Goal: Task Accomplishment & Management: Manage account settings

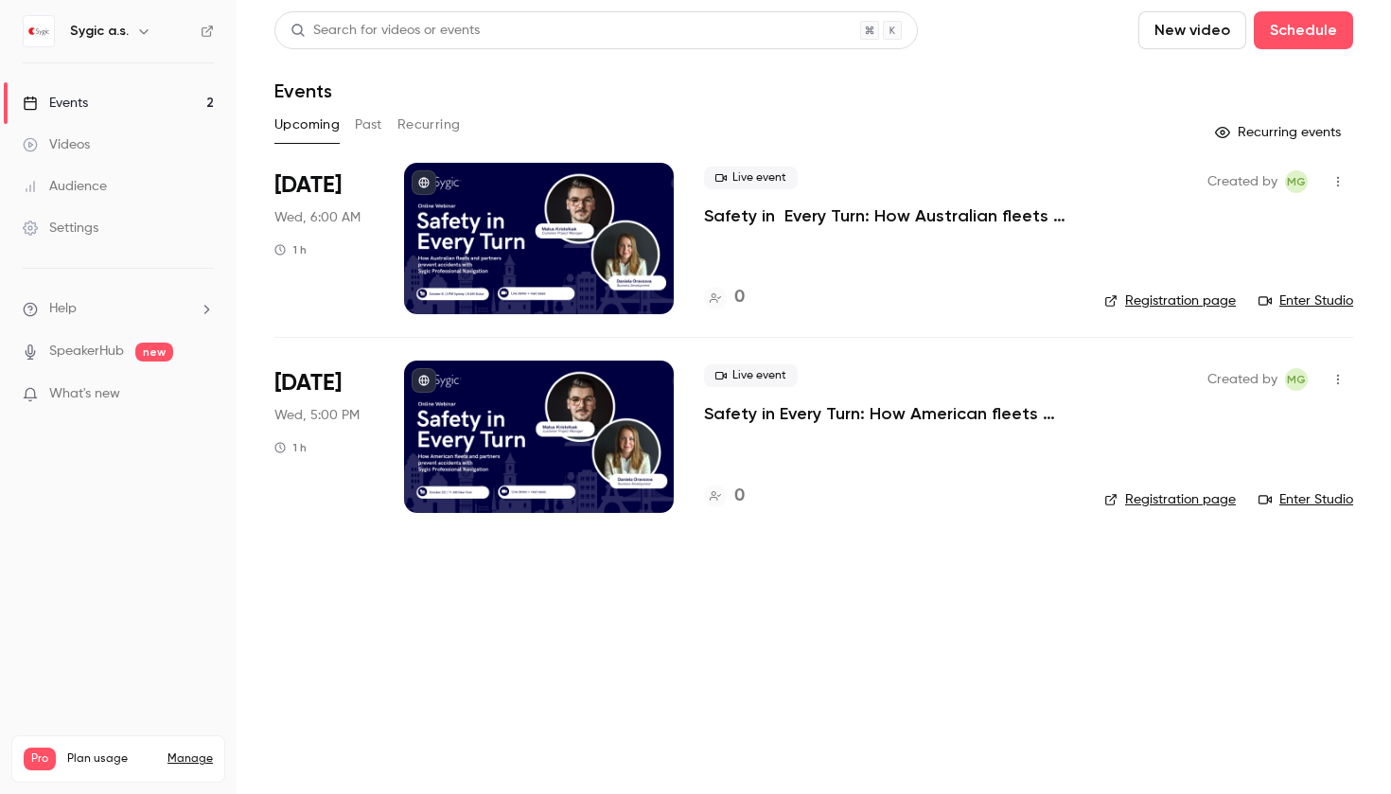
click at [907, 217] on p "Safety in Every Turn: How Australian fleets and partners prevent accidents with…" at bounding box center [889, 215] width 370 height 23
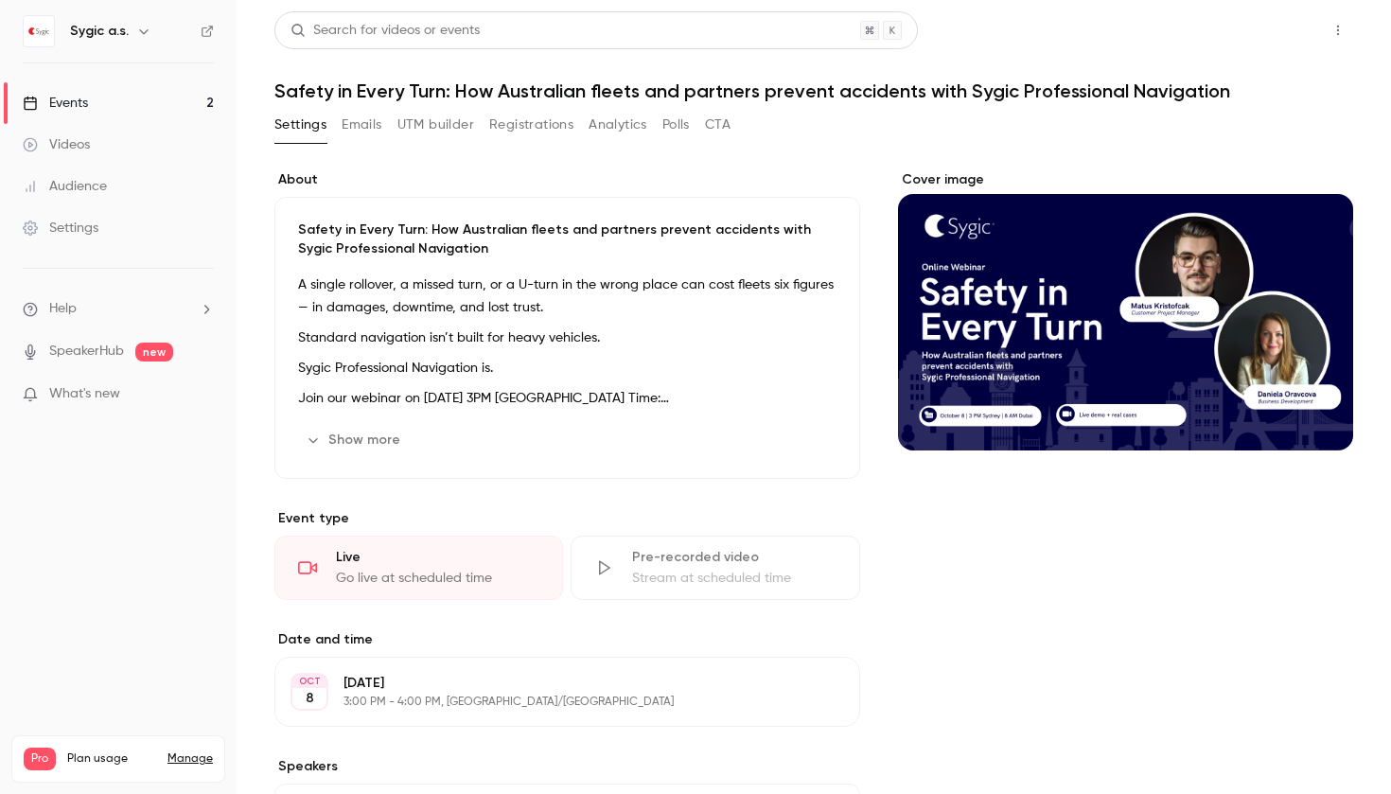
click at [1265, 33] on button "Share" at bounding box center [1270, 30] width 75 height 38
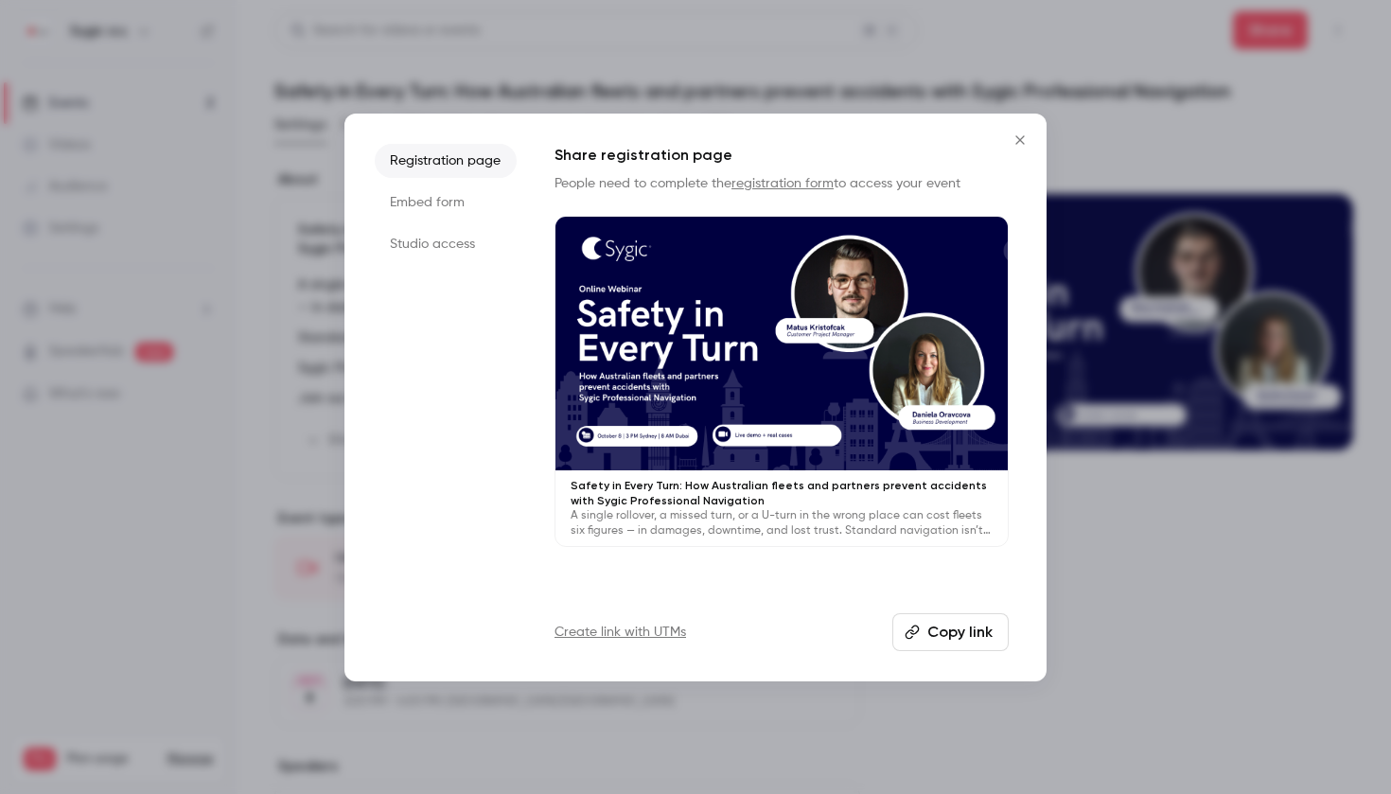
click at [957, 642] on button "Copy link" at bounding box center [950, 632] width 116 height 38
drag, startPoint x: 1019, startPoint y: 138, endPoint x: 585, endPoint y: 621, distance: 649.8
click at [586, 621] on div "Registration page Embed form Studio access Share registration page People need …" at bounding box center [695, 398] width 702 height 568
click at [1168, 627] on div at bounding box center [695, 397] width 1391 height 794
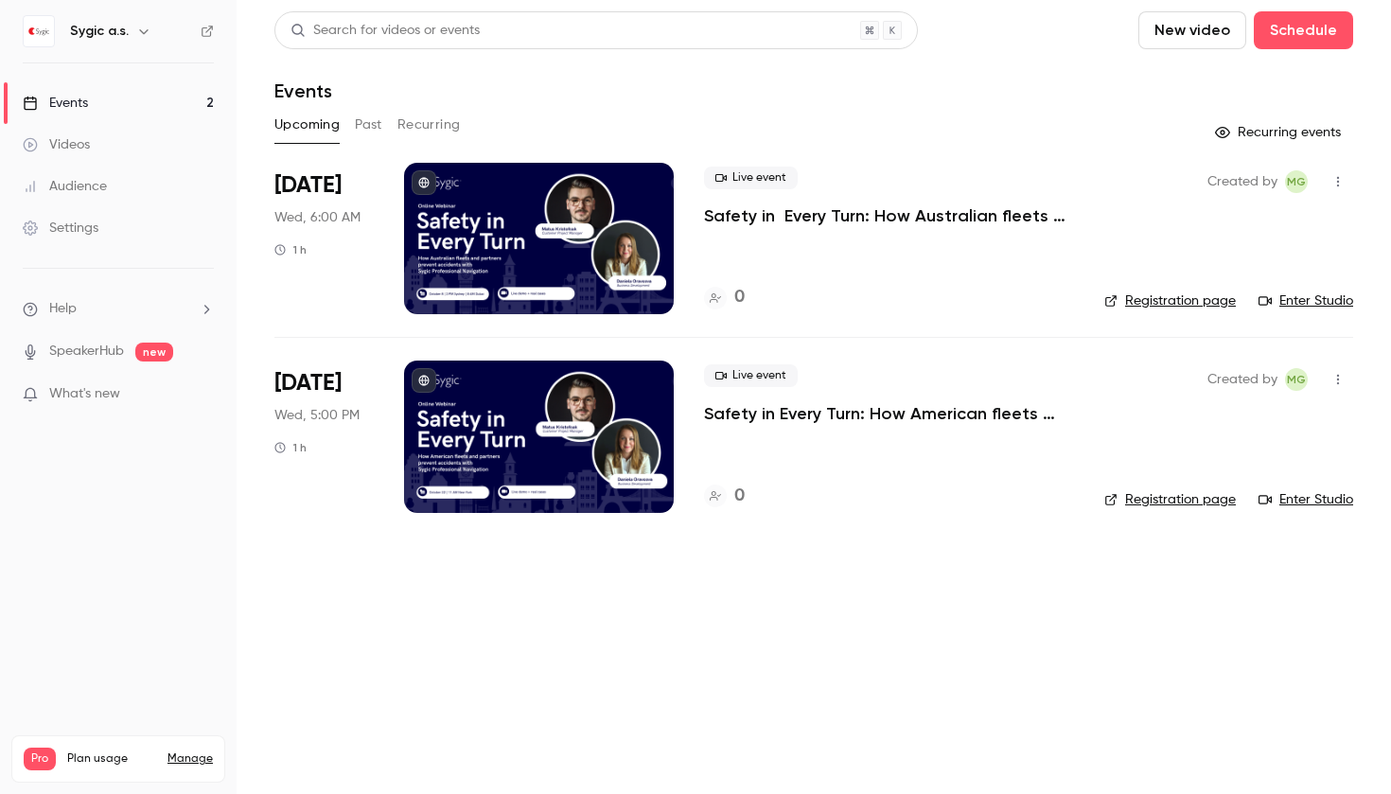
click at [852, 408] on p "Safety in Every Turn: How American fleets and partners prevent accidents with S…" at bounding box center [889, 413] width 370 height 23
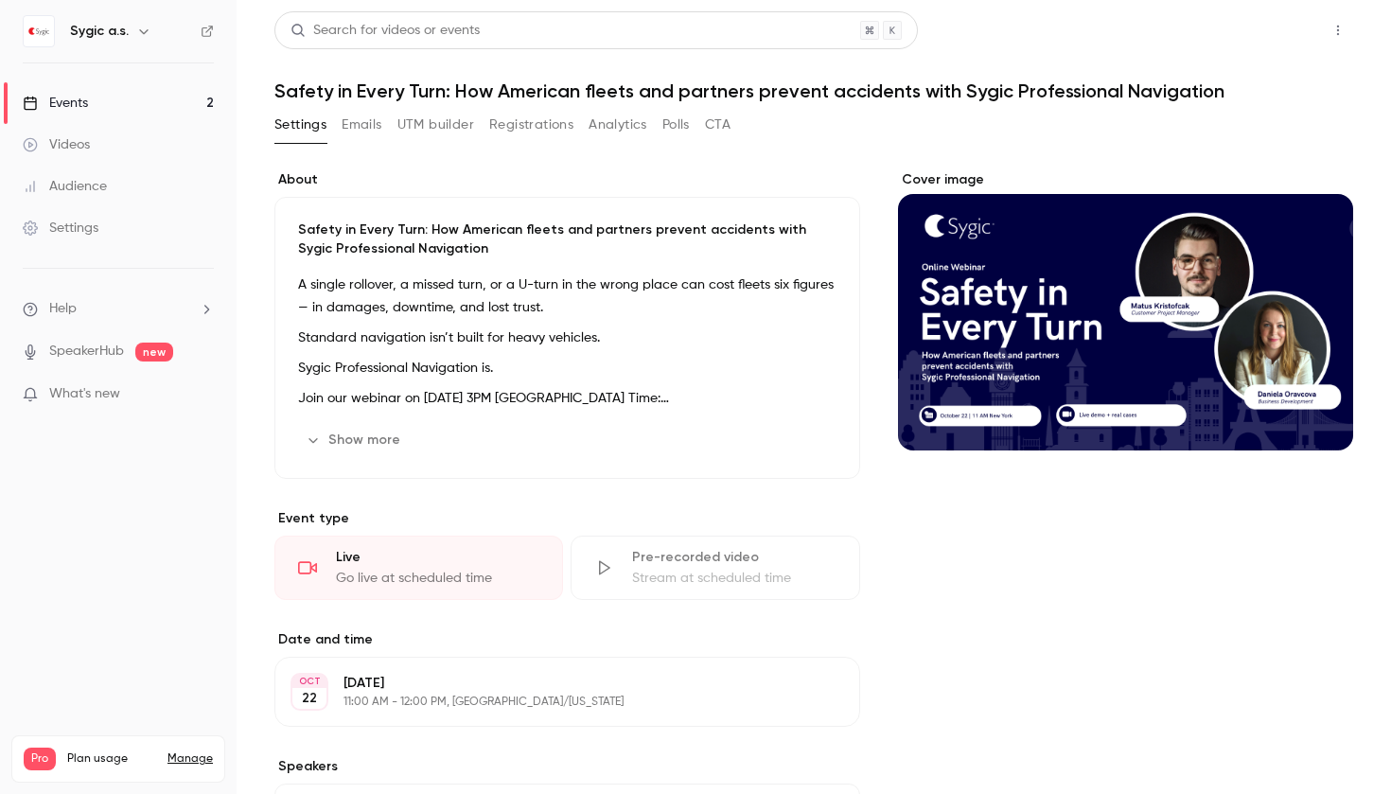
click at [1255, 25] on button "Share" at bounding box center [1270, 30] width 75 height 38
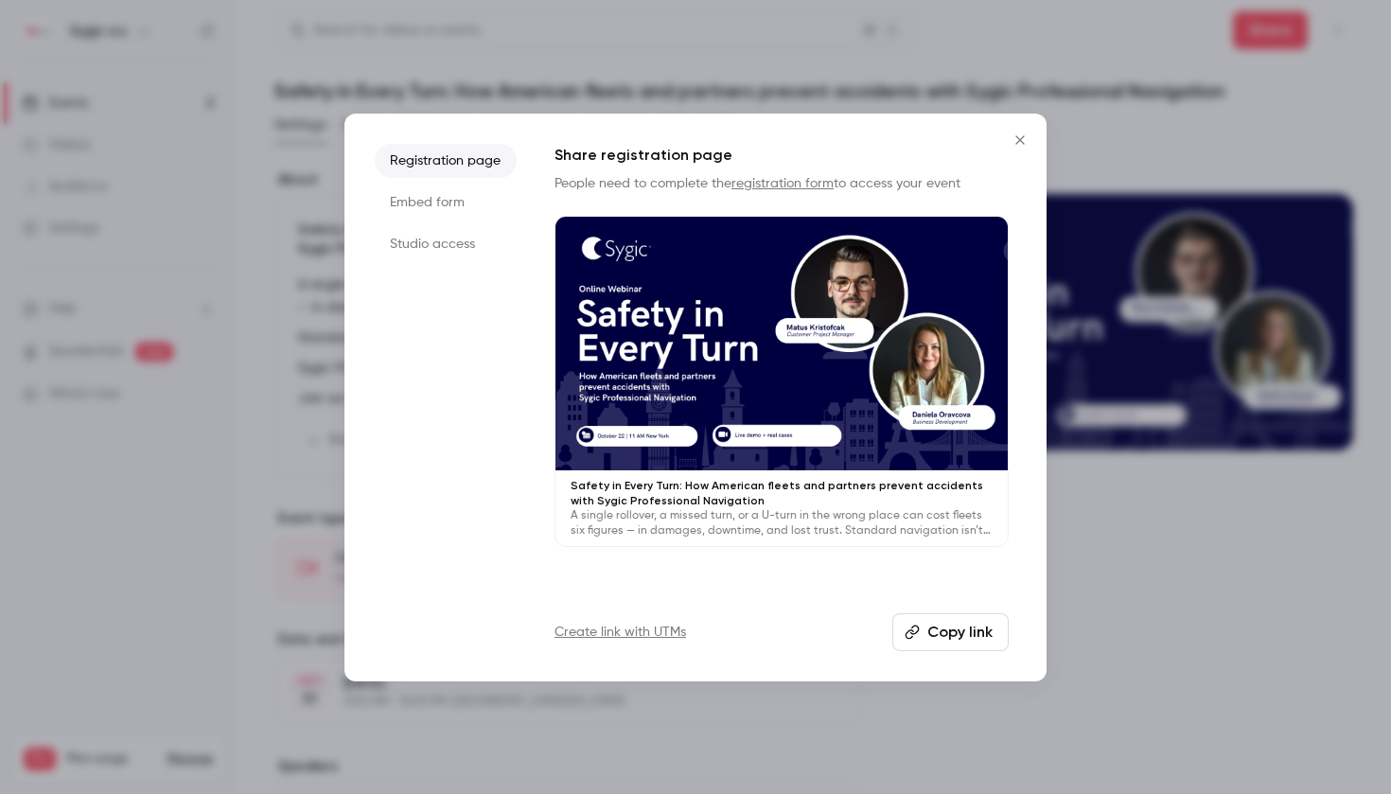
click at [929, 622] on button "Copy link" at bounding box center [950, 632] width 116 height 38
click at [1182, 606] on div at bounding box center [695, 397] width 1391 height 794
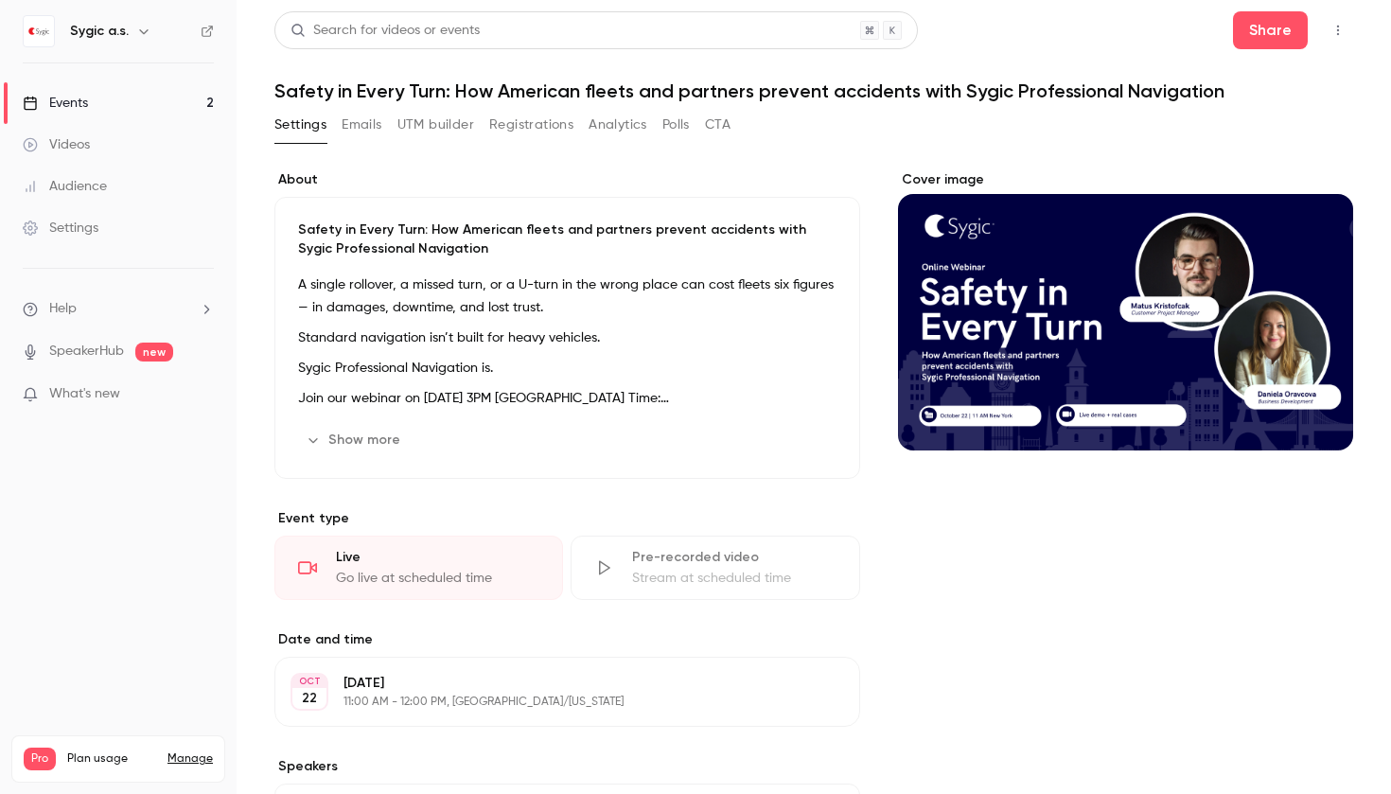
click at [359, 436] on button "Show more" at bounding box center [355, 440] width 114 height 30
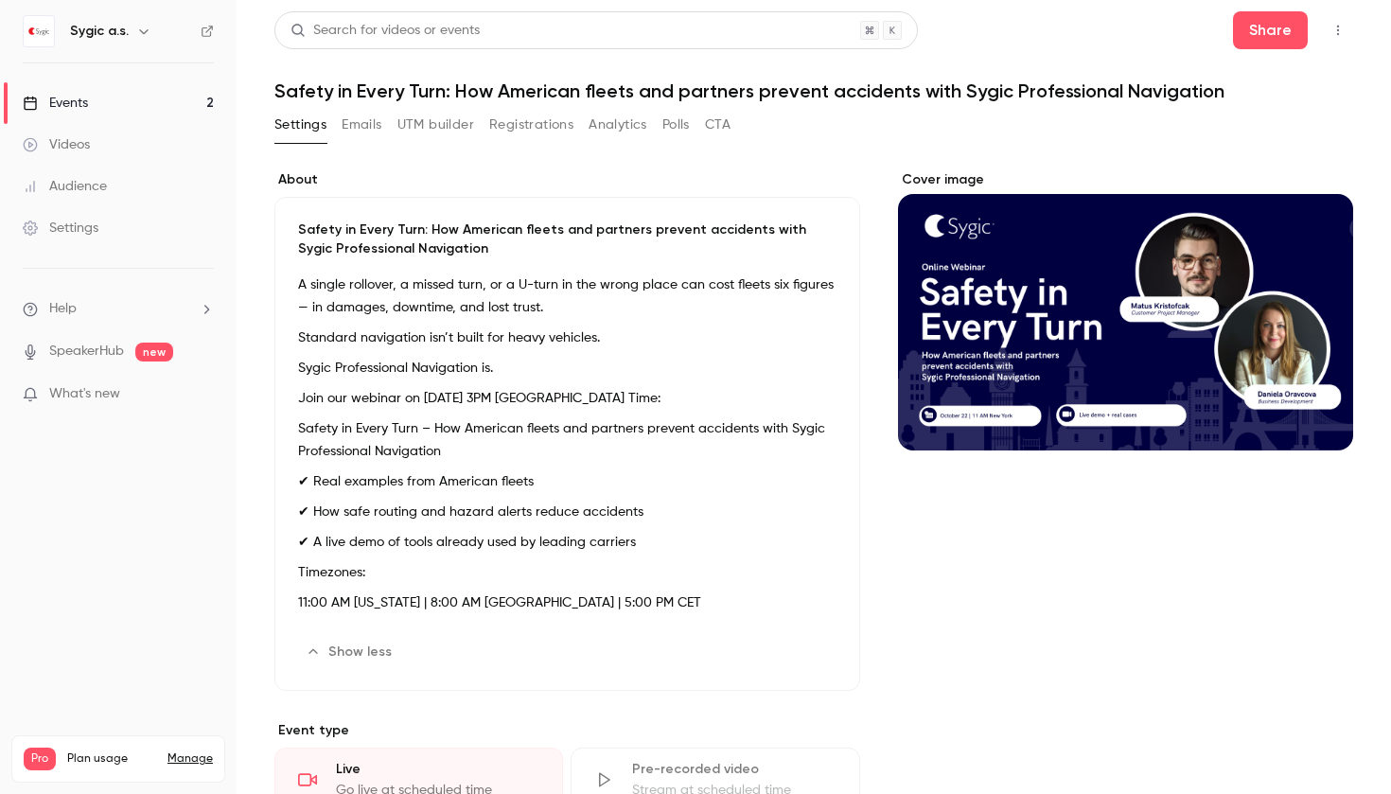
click at [808, 651] on button "Edit" at bounding box center [801, 652] width 69 height 30
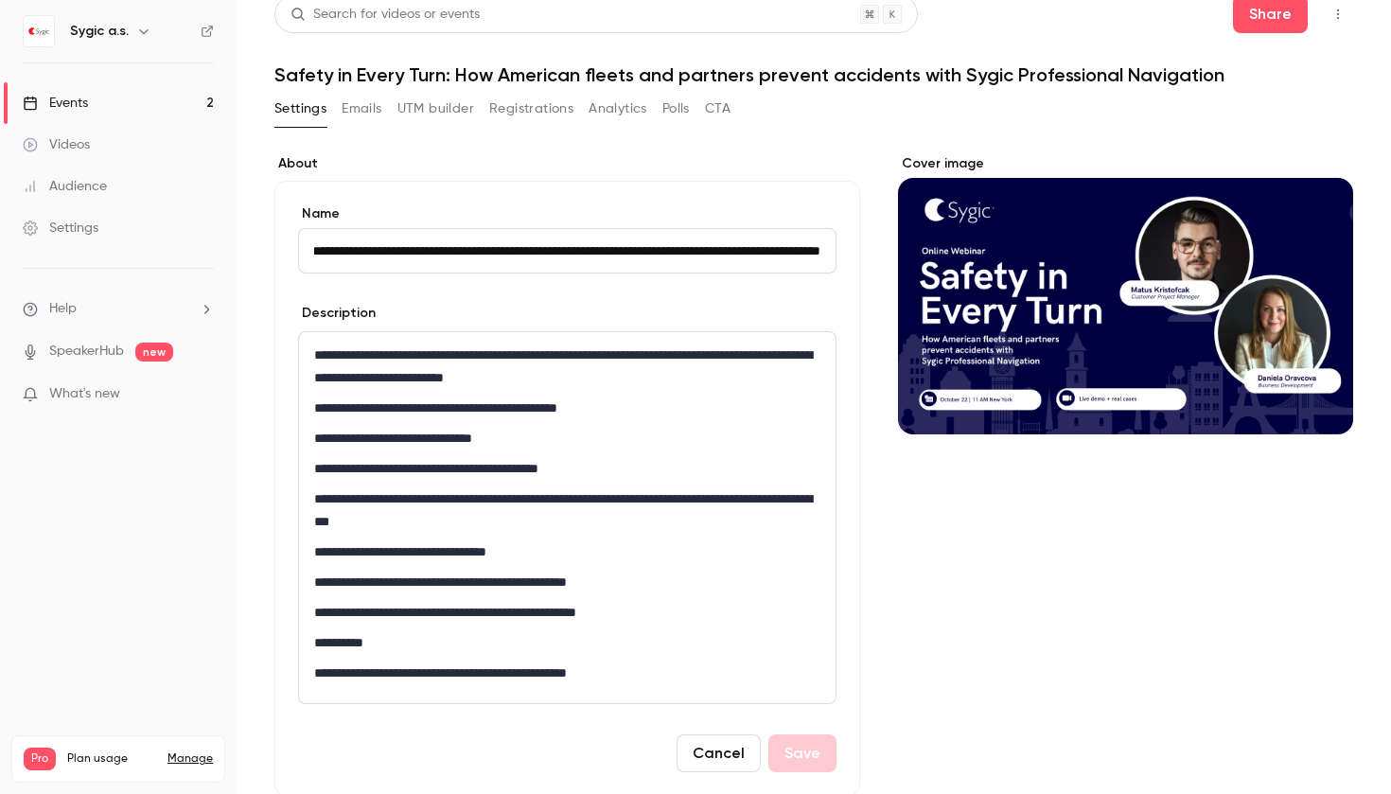
scroll to position [27, 0]
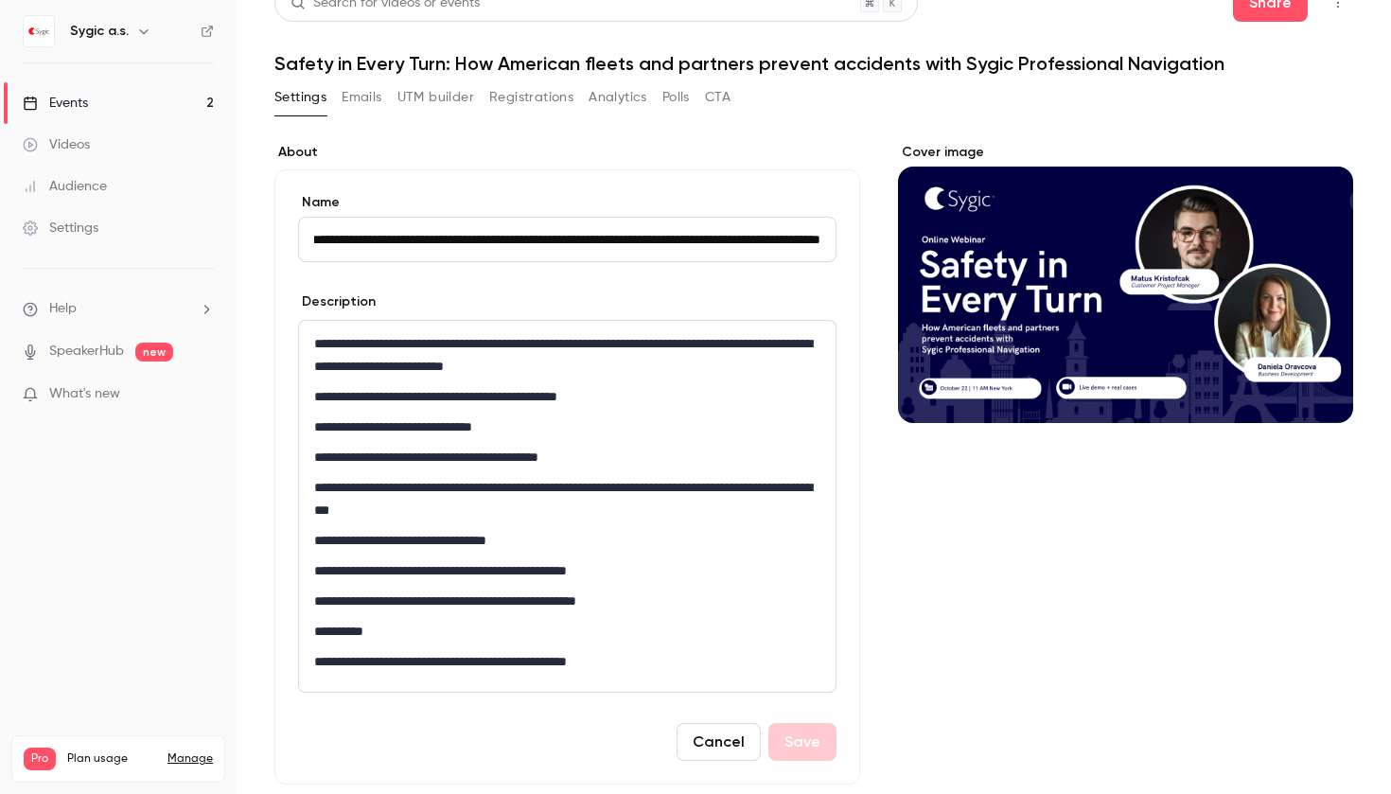
click at [499, 460] on p "**********" at bounding box center [567, 457] width 506 height 23
drag, startPoint x: 493, startPoint y: 460, endPoint x: 609, endPoint y: 457, distance: 116.4
click at [609, 457] on p "**********" at bounding box center [567, 457] width 506 height 23
click at [816, 729] on button "Save" at bounding box center [802, 742] width 68 height 38
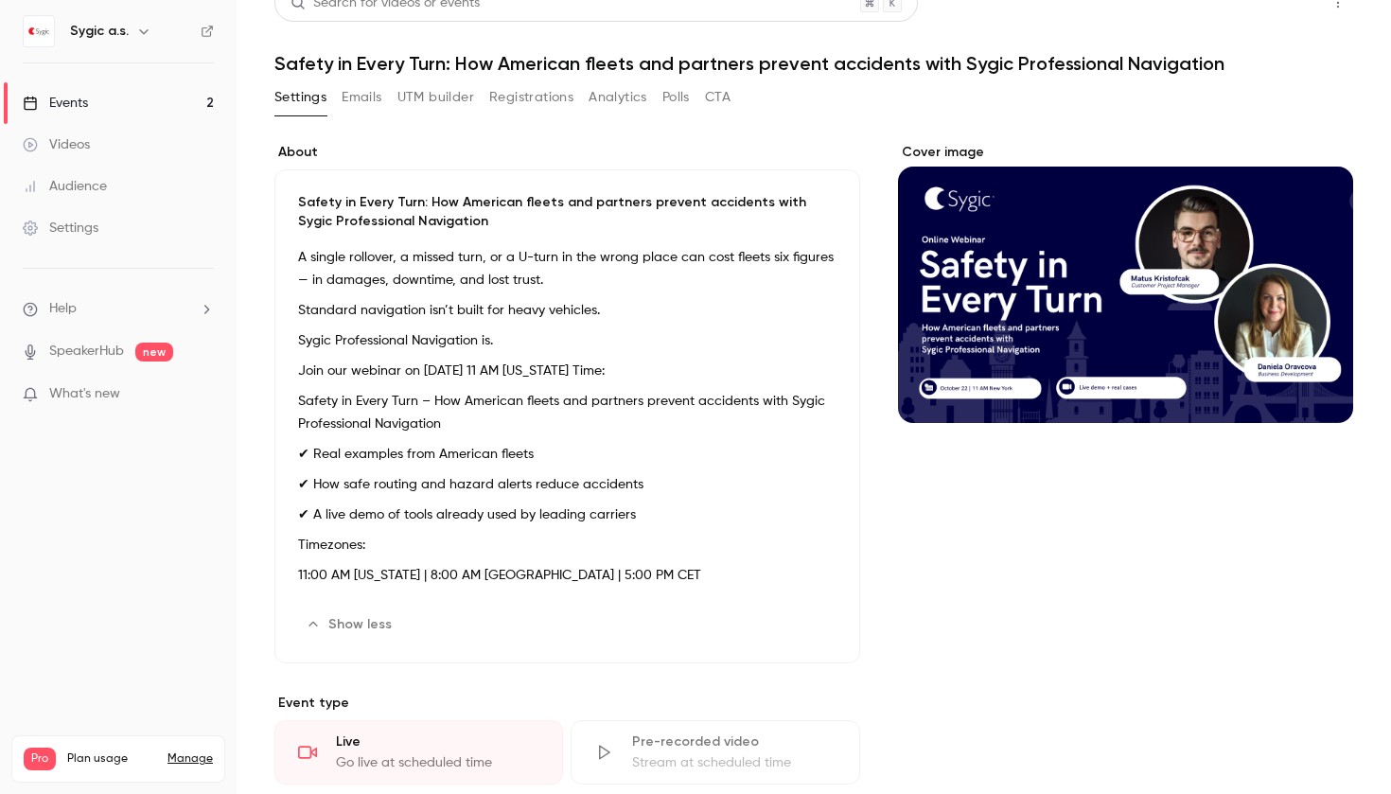
click at [1288, 11] on button "Share" at bounding box center [1270, 3] width 75 height 38
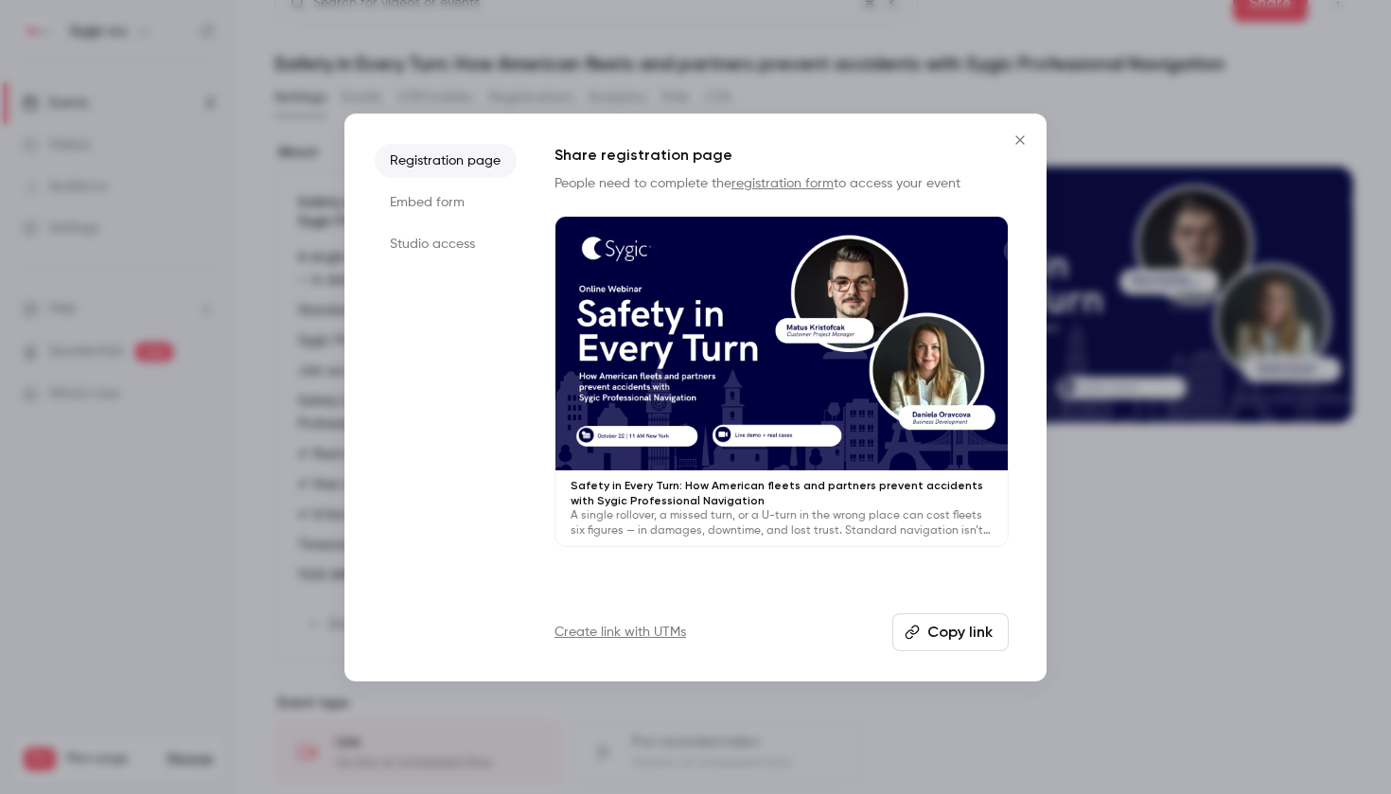
click at [949, 626] on button "Copy link" at bounding box center [950, 632] width 116 height 38
click at [1098, 609] on div at bounding box center [695, 397] width 1391 height 794
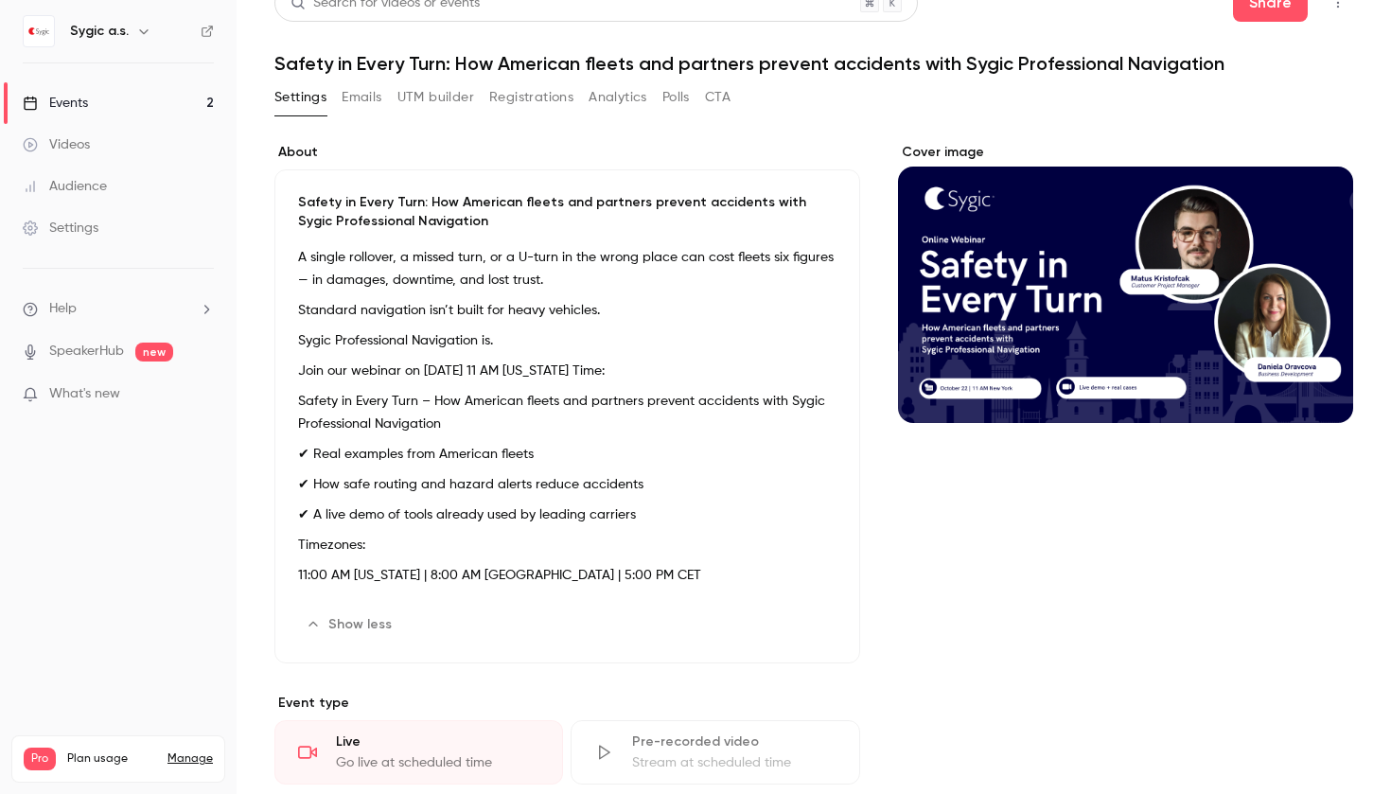
scroll to position [11, 0]
